Goal: Find specific page/section: Find specific page/section

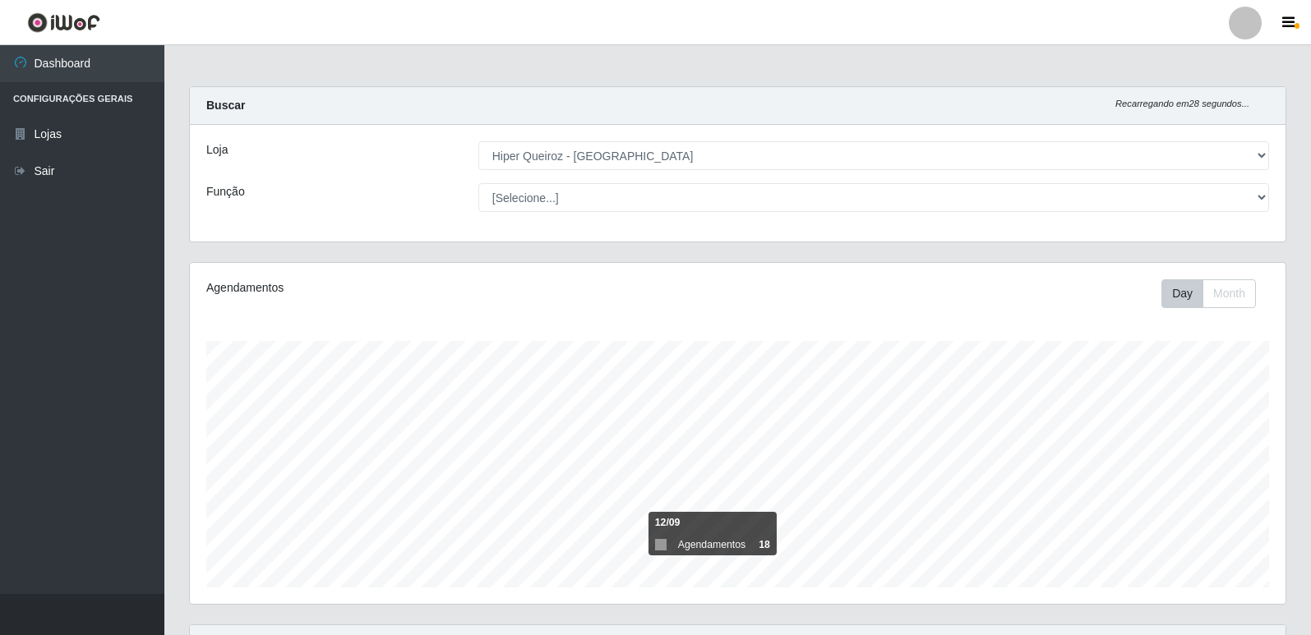
select select "516"
click at [69, 135] on link "Lojas" at bounding box center [82, 134] width 164 height 37
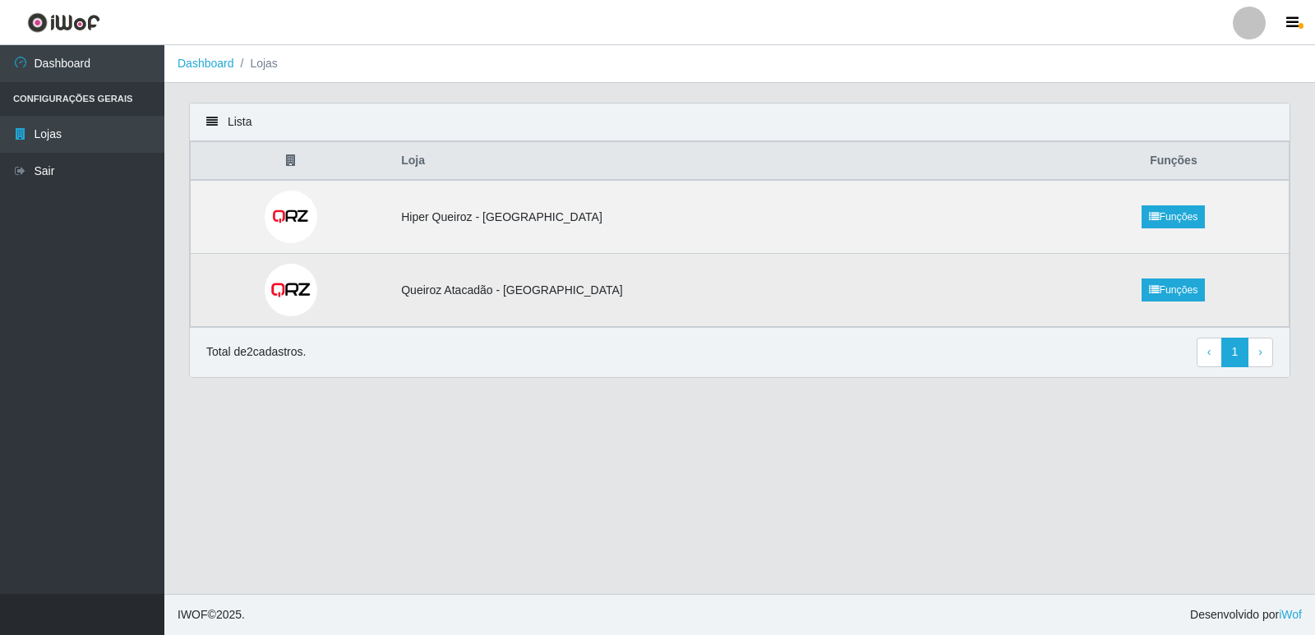
click at [631, 283] on td "Queiroz Atacadão - [GEOGRAPHIC_DATA]" at bounding box center [725, 290] width 668 height 73
click at [1149, 285] on icon at bounding box center [1154, 290] width 10 height 10
click at [549, 267] on td "Queiroz Atacadão - [GEOGRAPHIC_DATA]" at bounding box center [725, 290] width 668 height 73
click at [341, 284] on td at bounding box center [291, 290] width 201 height 73
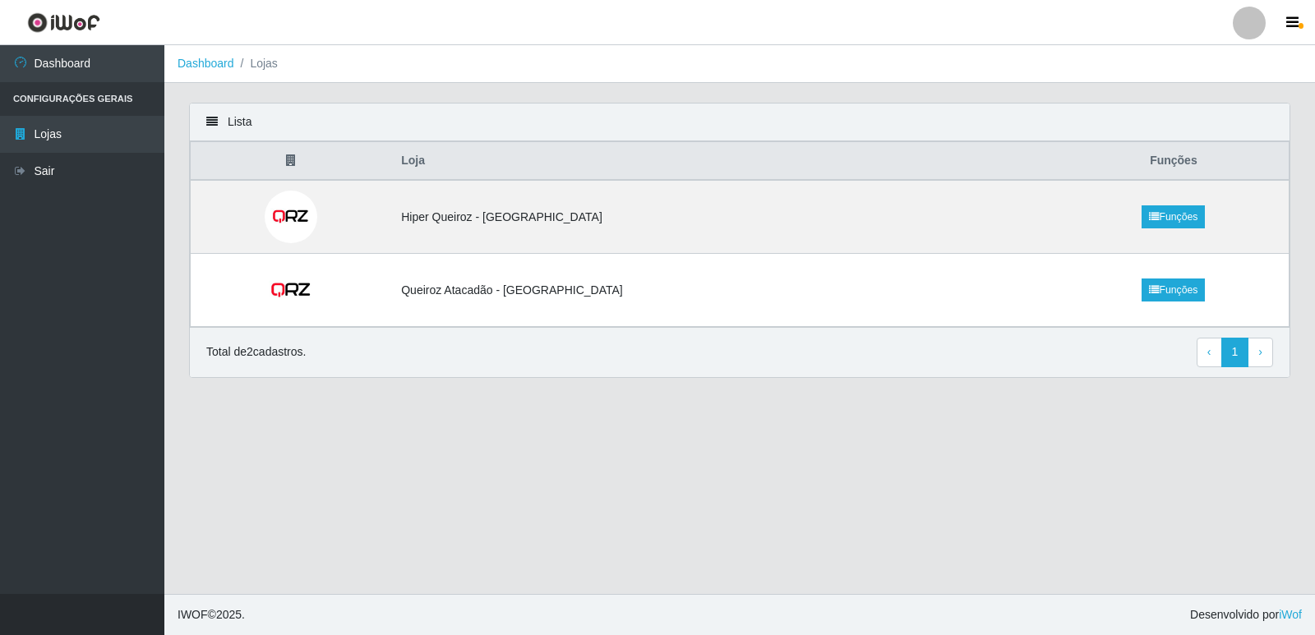
click at [296, 351] on p "Total de 2 cadastros." at bounding box center [255, 352] width 99 height 17
click at [1266, 354] on link "› Next" at bounding box center [1260, 353] width 25 height 30
click at [238, 126] on div "Lista" at bounding box center [740, 123] width 1100 height 38
click at [252, 66] on li "Lojas" at bounding box center [256, 63] width 44 height 17
click at [199, 63] on link "Dashboard" at bounding box center [206, 63] width 57 height 13
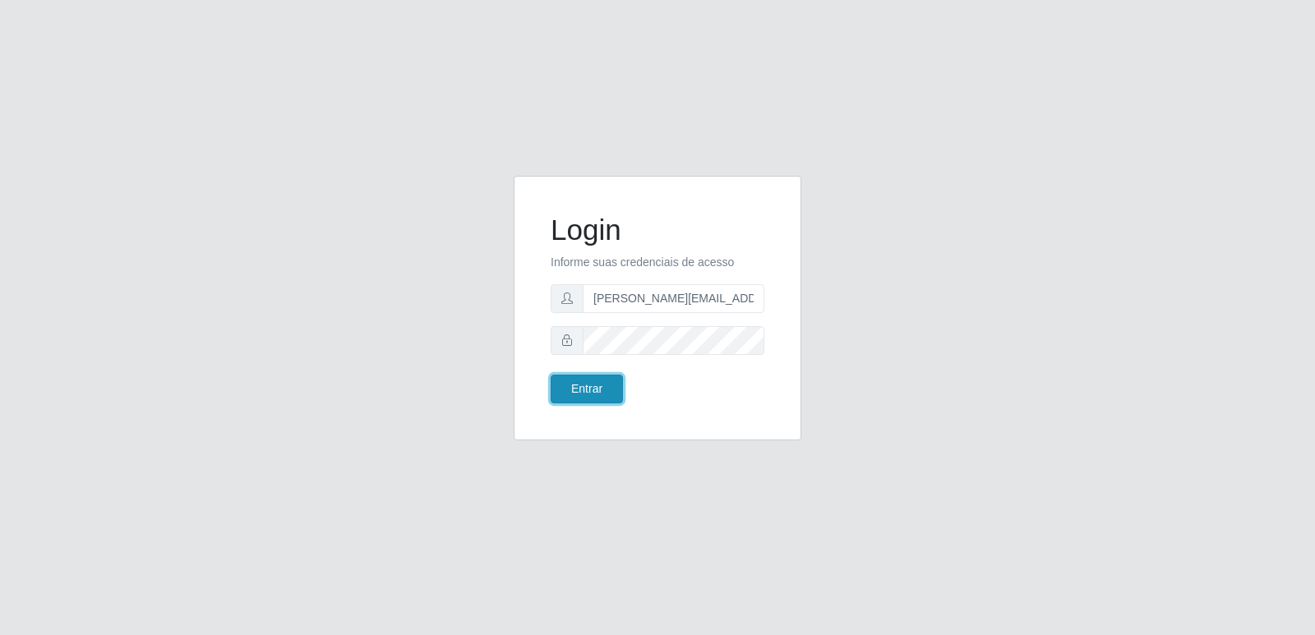
click at [576, 386] on button "Entrar" at bounding box center [587, 389] width 72 height 29
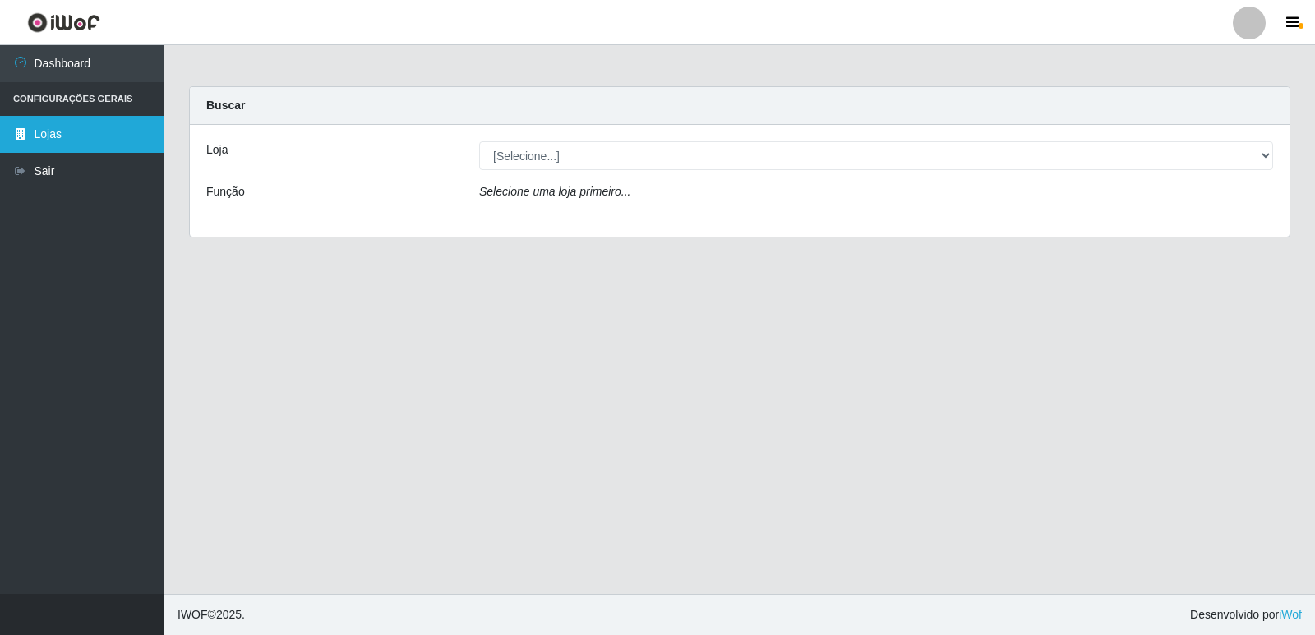
click at [50, 128] on link "Lojas" at bounding box center [82, 134] width 164 height 37
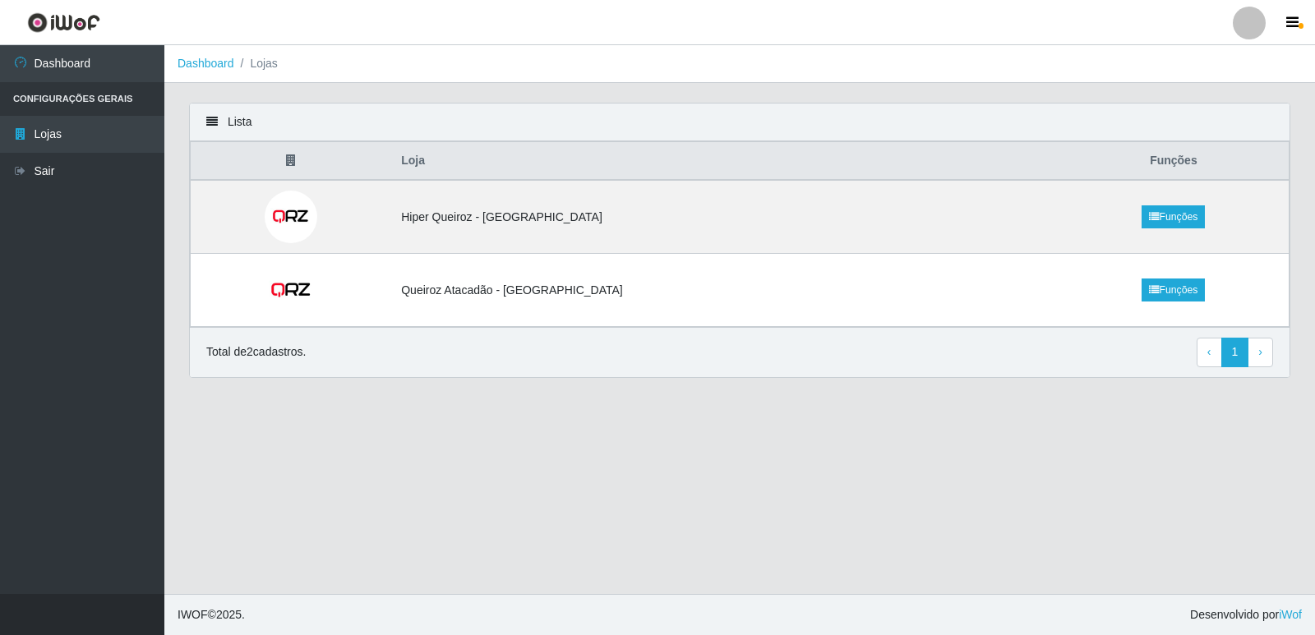
click at [120, 96] on li "Configurações Gerais" at bounding box center [82, 99] width 164 height 34
click at [112, 72] on link "Dashboard" at bounding box center [82, 63] width 164 height 37
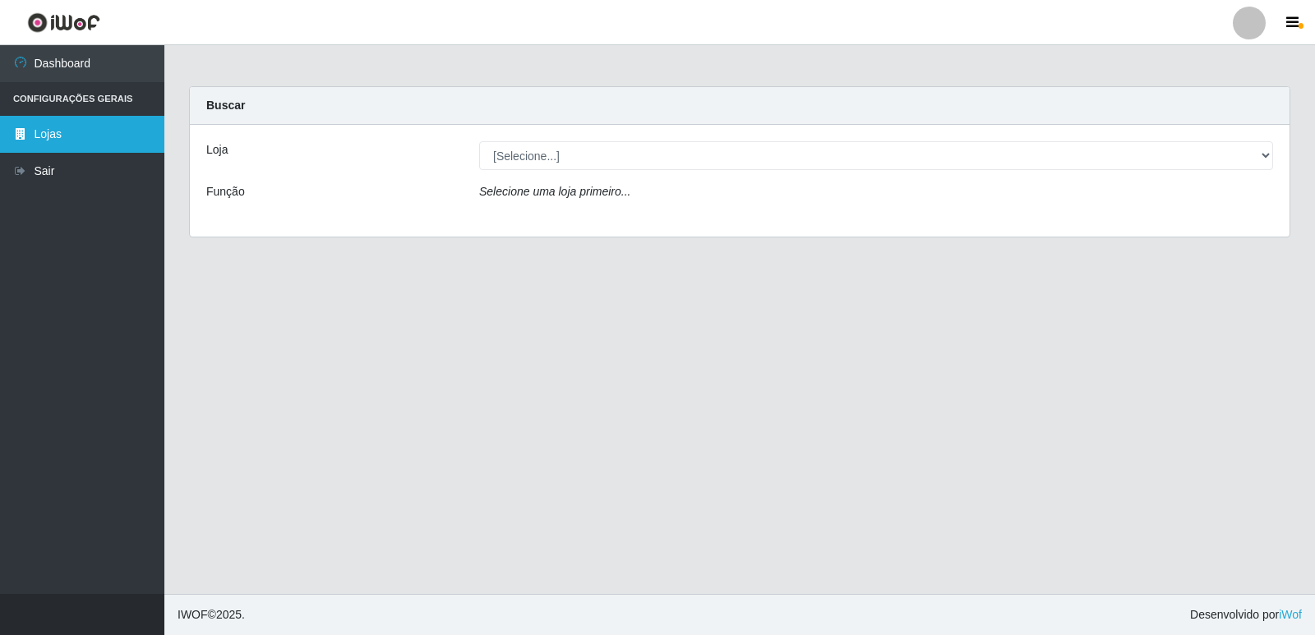
click at [85, 127] on link "Lojas" at bounding box center [82, 134] width 164 height 37
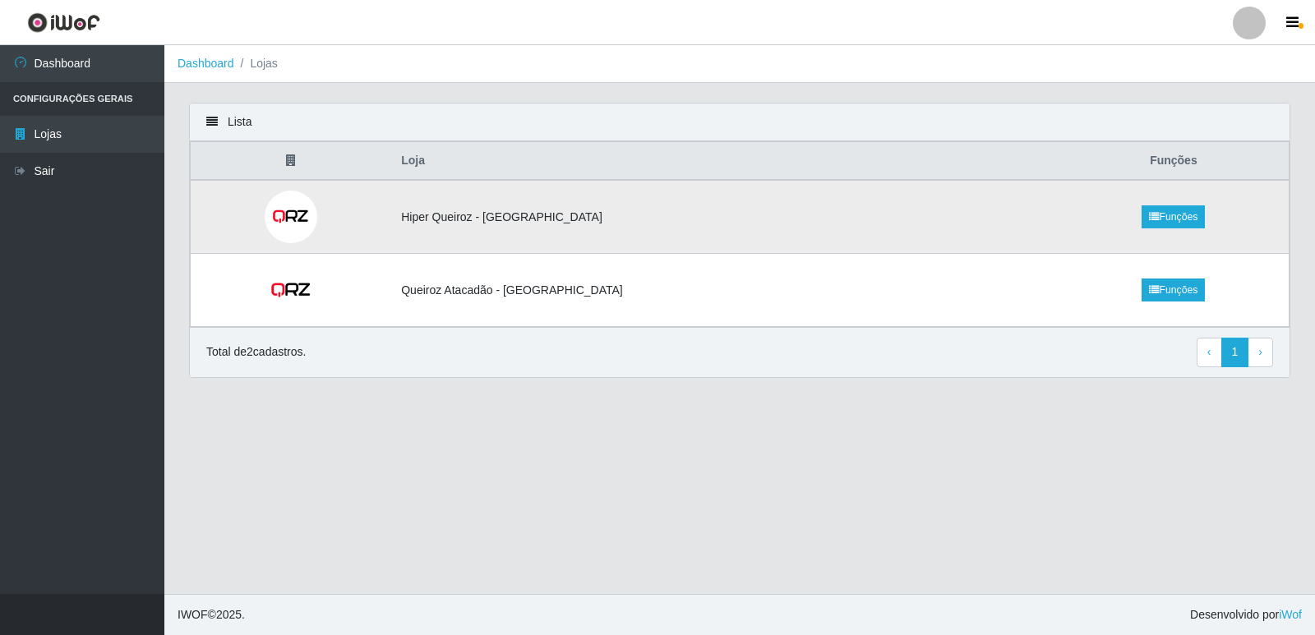
click at [980, 206] on td "Hiper Queiroz - [GEOGRAPHIC_DATA]" at bounding box center [725, 217] width 668 height 74
click at [498, 206] on td "Hiper Queiroz - [GEOGRAPHIC_DATA]" at bounding box center [725, 217] width 668 height 74
click at [502, 219] on td "Hiper Queiroz - [GEOGRAPHIC_DATA]" at bounding box center [725, 217] width 668 height 74
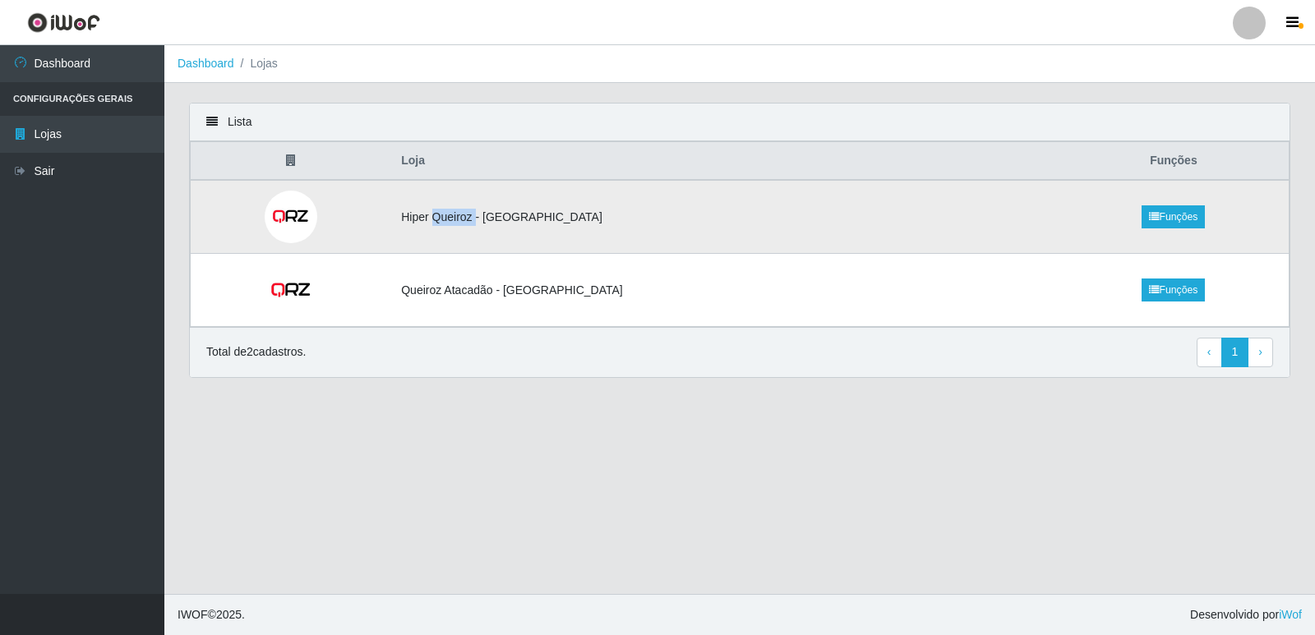
click at [502, 219] on td "Hiper Queiroz - [GEOGRAPHIC_DATA]" at bounding box center [725, 217] width 668 height 74
click at [1142, 216] on link "Funções" at bounding box center [1173, 217] width 63 height 23
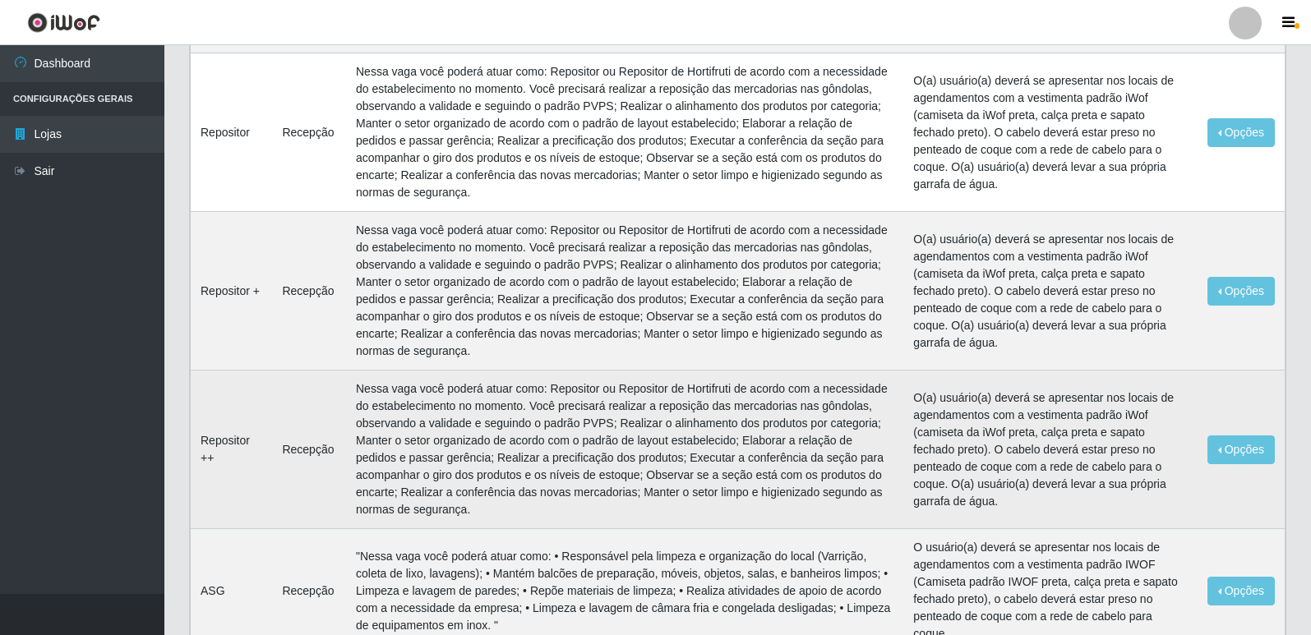
scroll to position [987, 0]
